Goal: Task Accomplishment & Management: Use online tool/utility

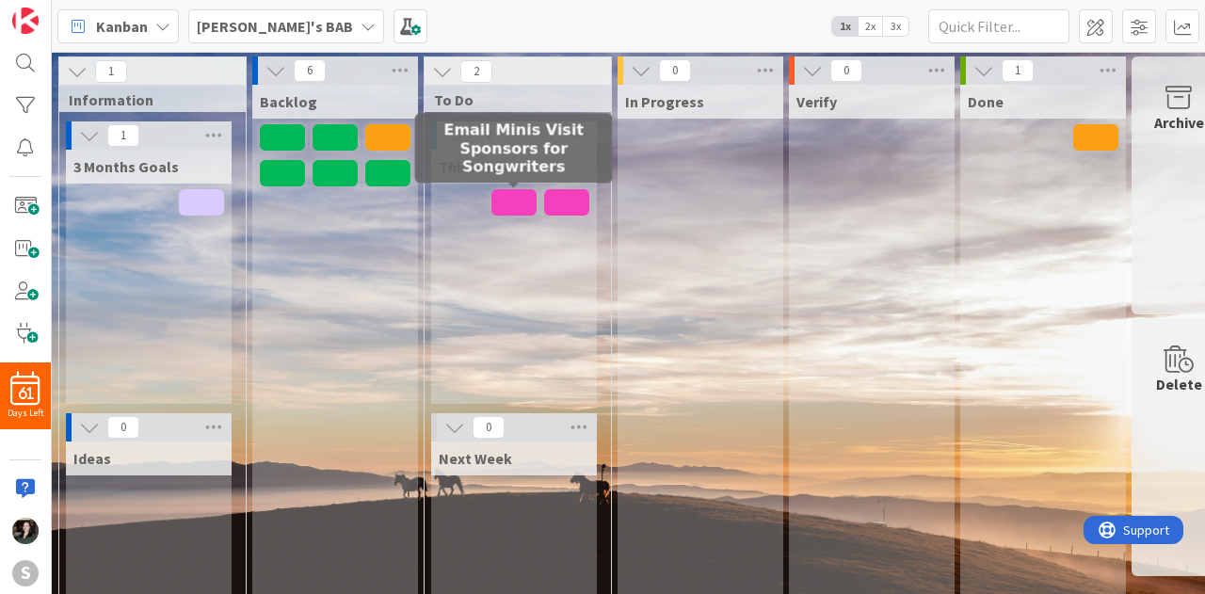
click at [518, 208] on span at bounding box center [514, 202] width 45 height 26
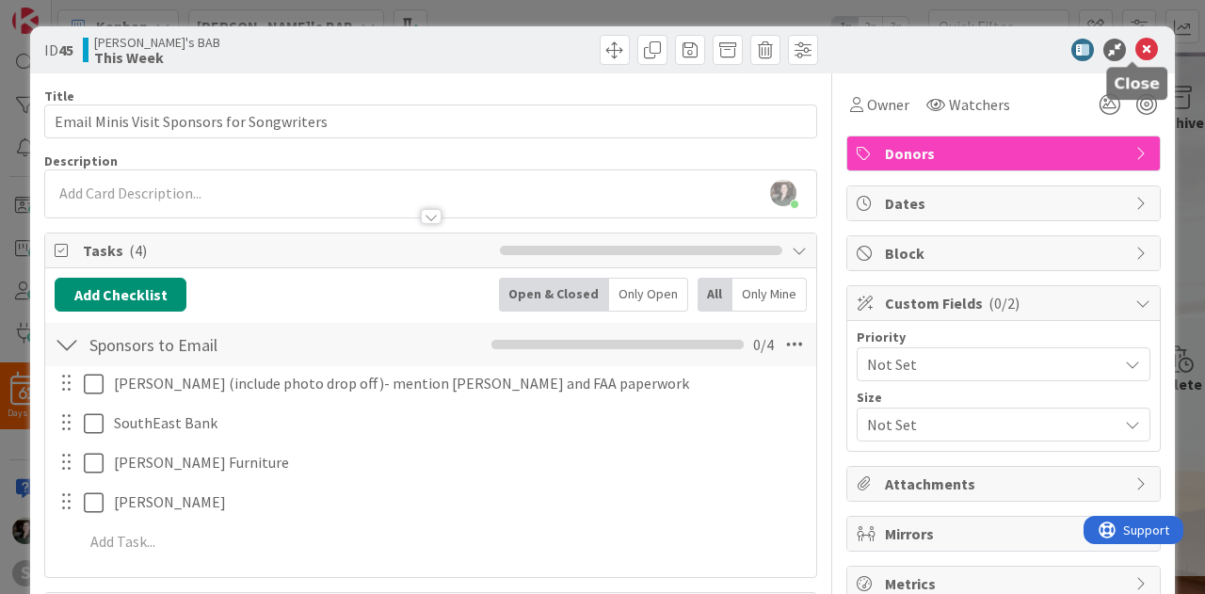
click at [1136, 50] on icon at bounding box center [1147, 50] width 23 height 23
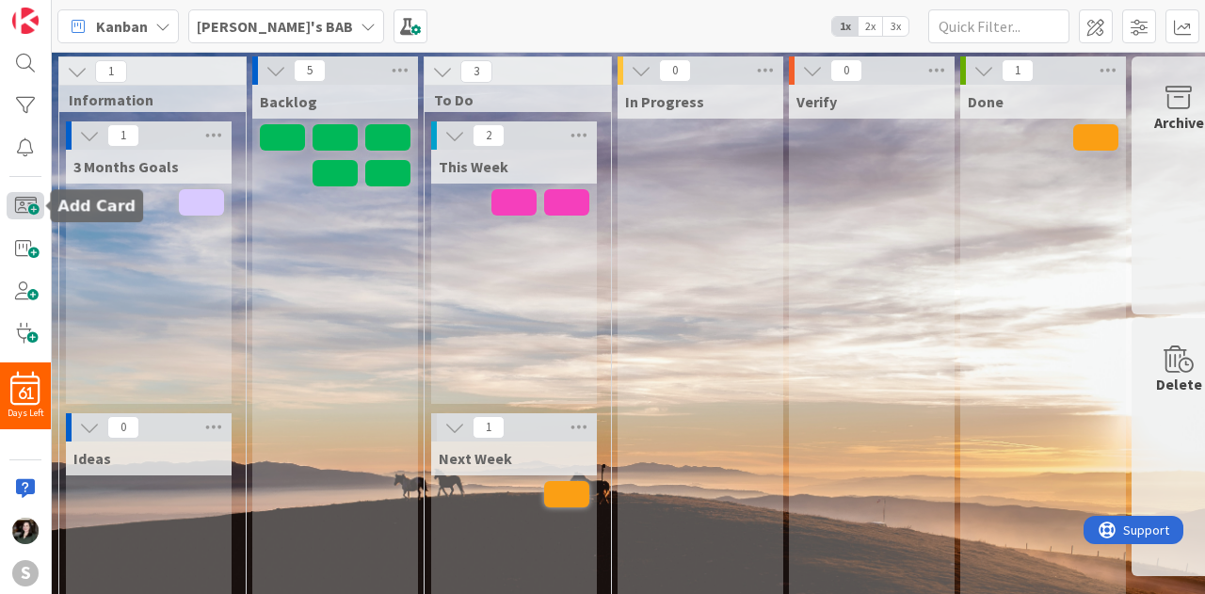
click at [35, 206] on span at bounding box center [26, 205] width 38 height 27
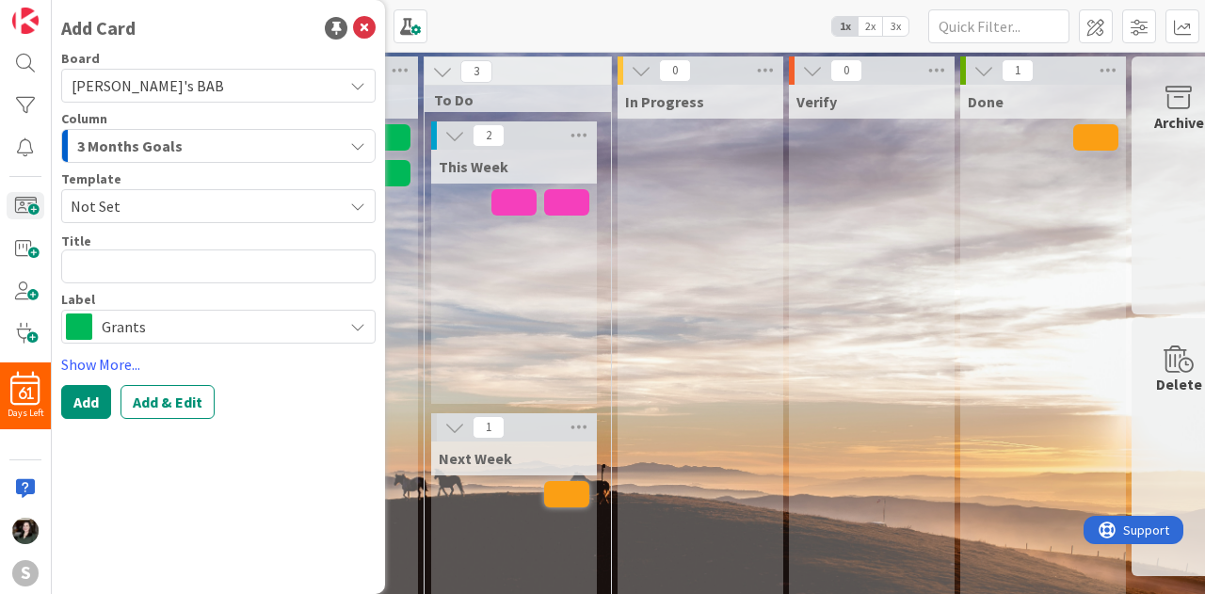
click at [175, 143] on span "3 Months Goals" at bounding box center [129, 146] width 105 height 24
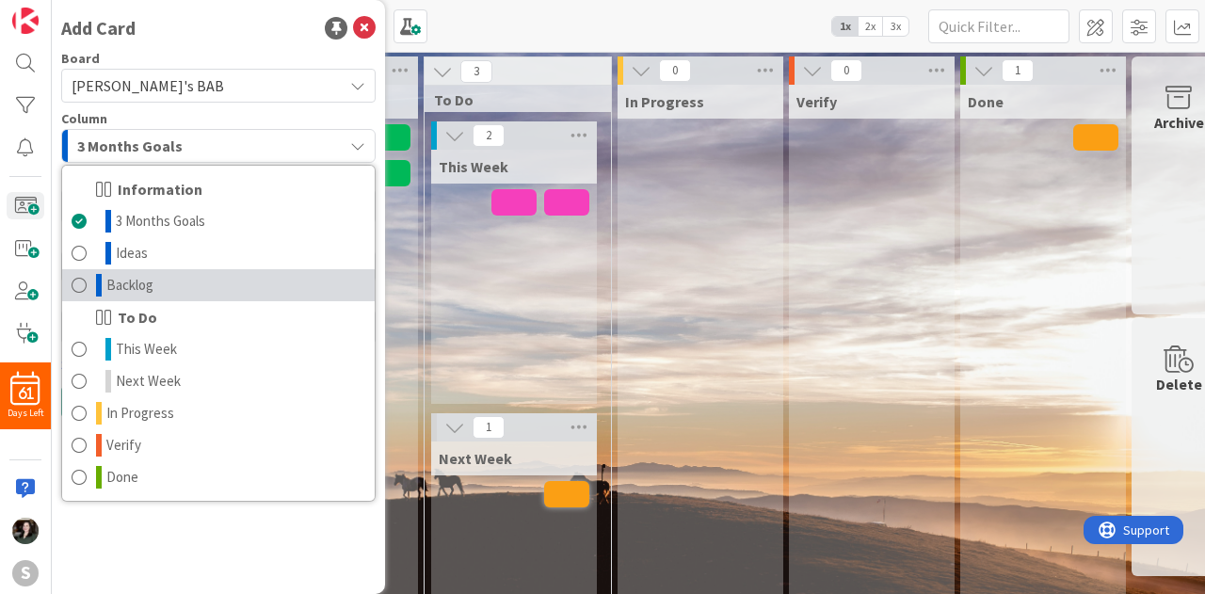
click at [164, 288] on link "Backlog" at bounding box center [218, 285] width 313 height 32
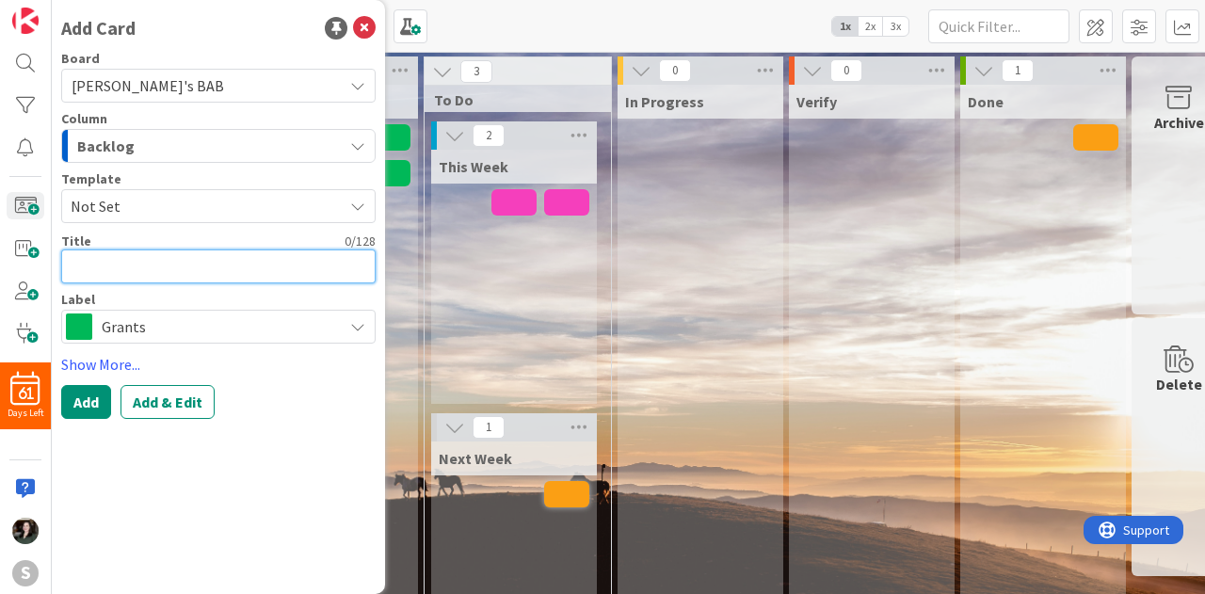
click at [119, 270] on textarea at bounding box center [218, 267] width 315 height 34
type textarea "x"
type textarea "R"
type textarea "x"
type textarea "Re"
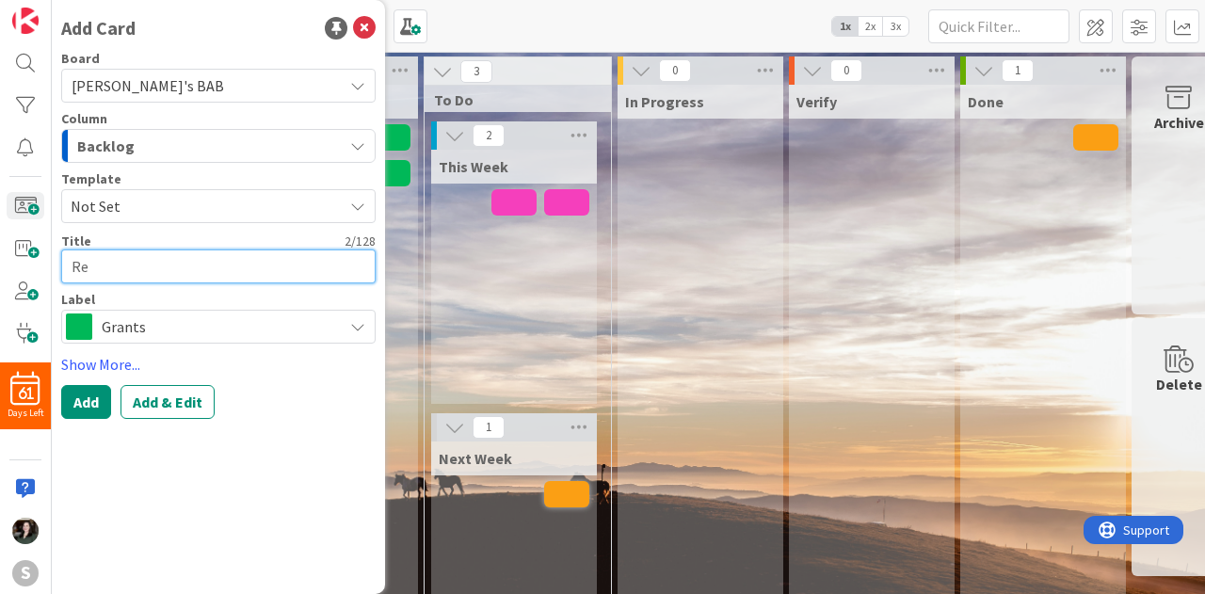
type textarea "x"
type textarea "Ree"
type textarea "x"
type textarea "Reev"
type textarea "x"
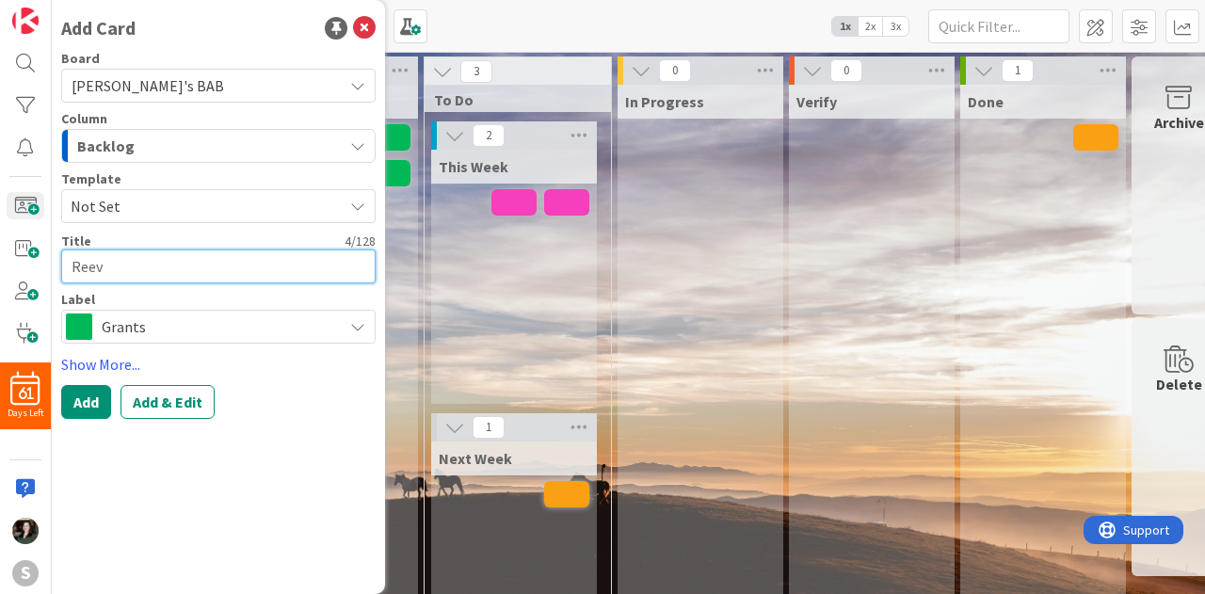
type textarea "[PERSON_NAME]"
type textarea "x"
type textarea "[PERSON_NAME]"
type textarea "x"
type textarea "[PERSON_NAME] F"
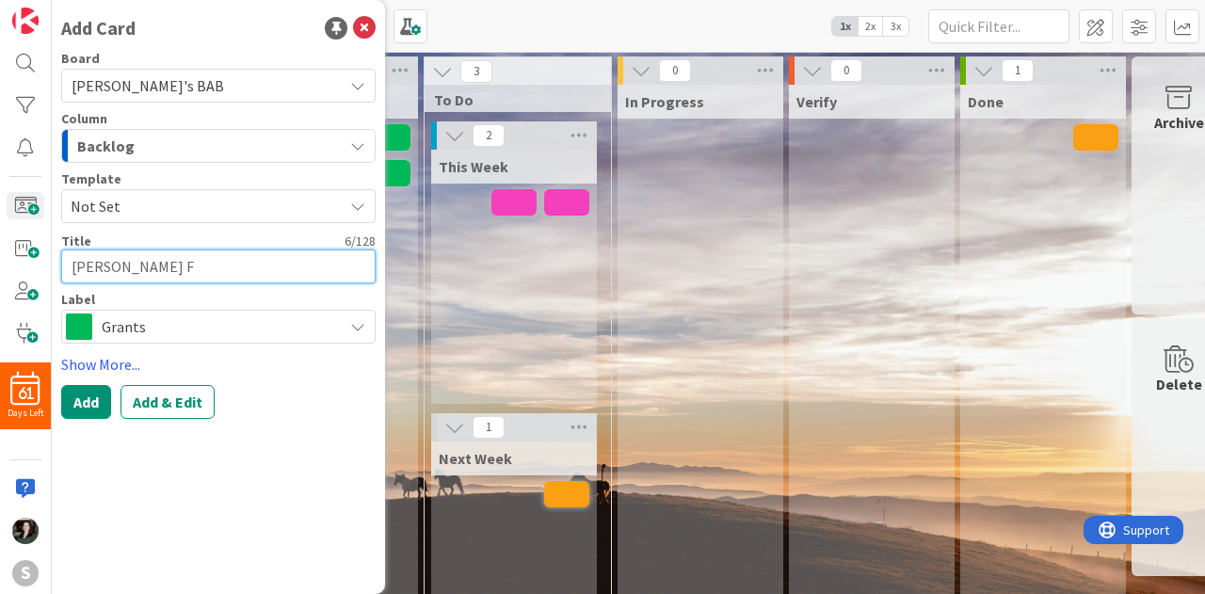
type textarea "x"
type textarea "[PERSON_NAME] Fo"
type textarea "x"
type textarea "[PERSON_NAME] Fou"
type textarea "x"
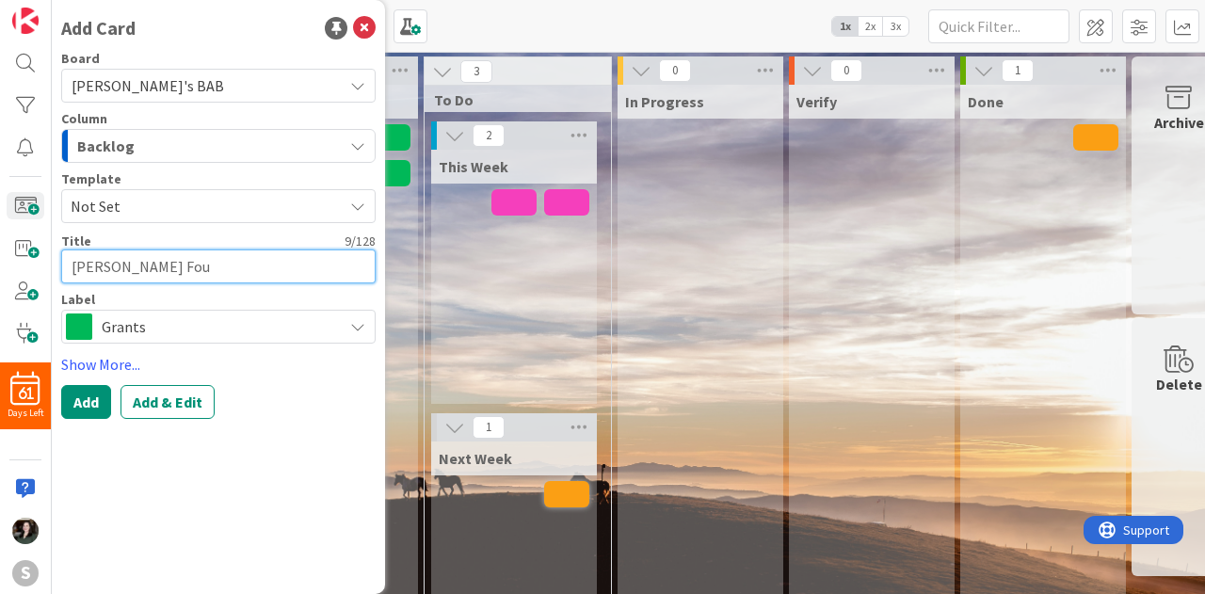
type textarea "[PERSON_NAME]"
type textarea "x"
type textarea "[PERSON_NAME] Found"
type textarea "x"
type textarea "[PERSON_NAME] Founda"
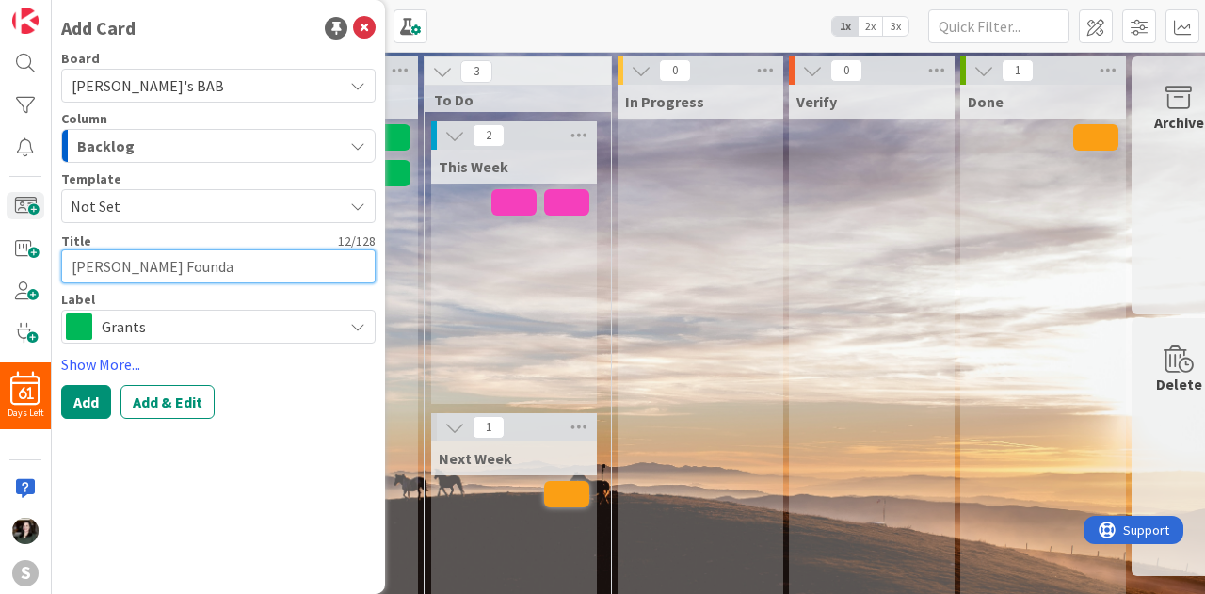
type textarea "x"
type textarea "[PERSON_NAME] Foundat"
type textarea "x"
type textarea "[PERSON_NAME] Foundati"
type textarea "x"
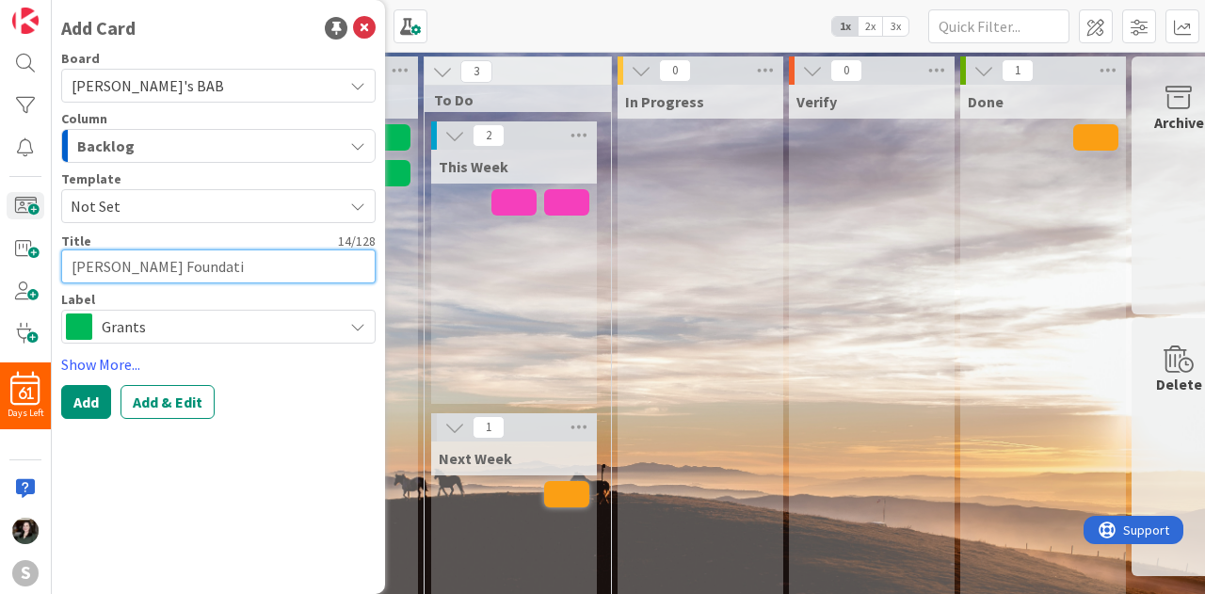
type textarea "[PERSON_NAME] Foundatio"
type textarea "x"
type textarea "[PERSON_NAME] Foundation"
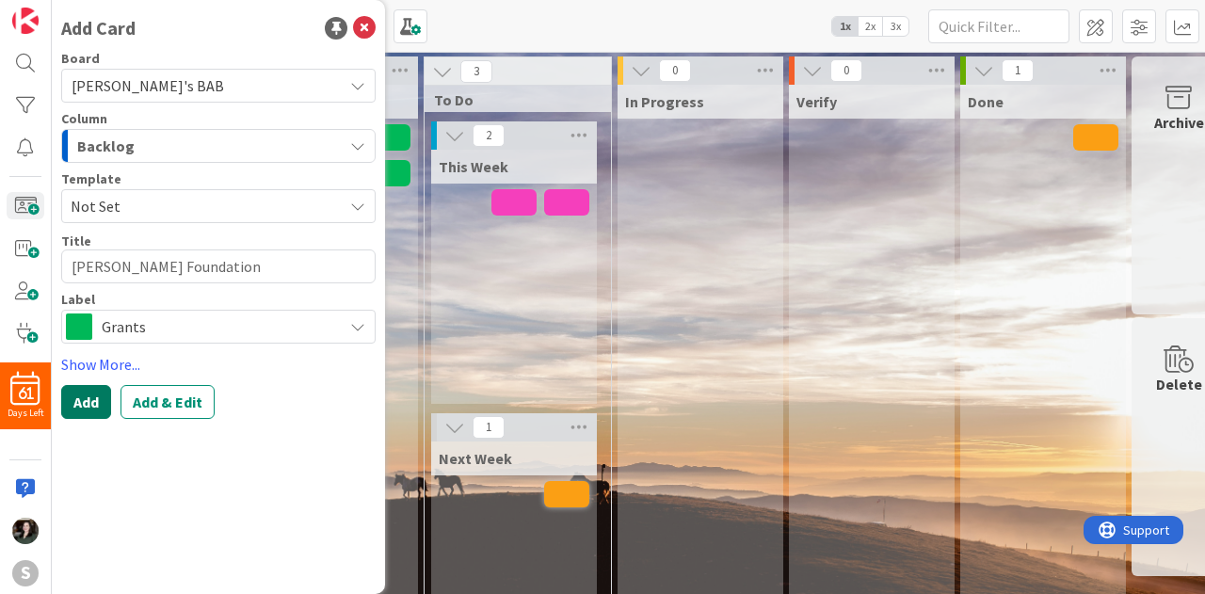
click at [80, 404] on button "Add" at bounding box center [86, 402] width 50 height 34
